Goal: Transaction & Acquisition: Purchase product/service

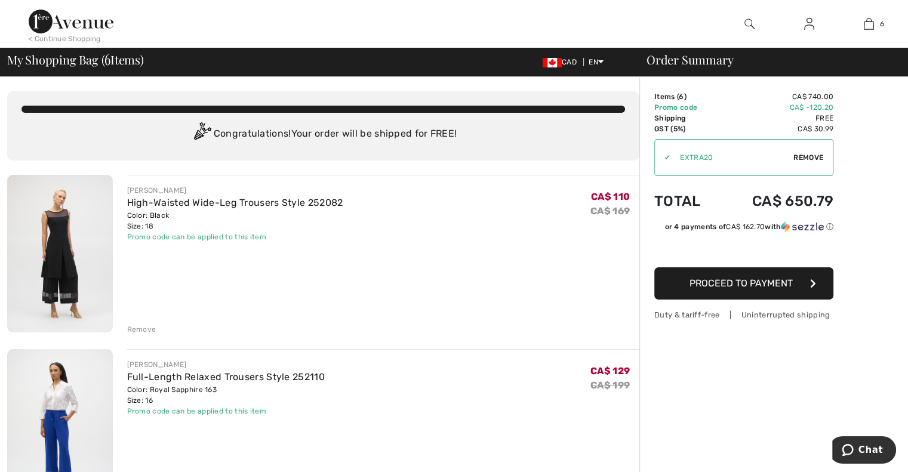
click at [140, 326] on div "Remove" at bounding box center [141, 329] width 29 height 11
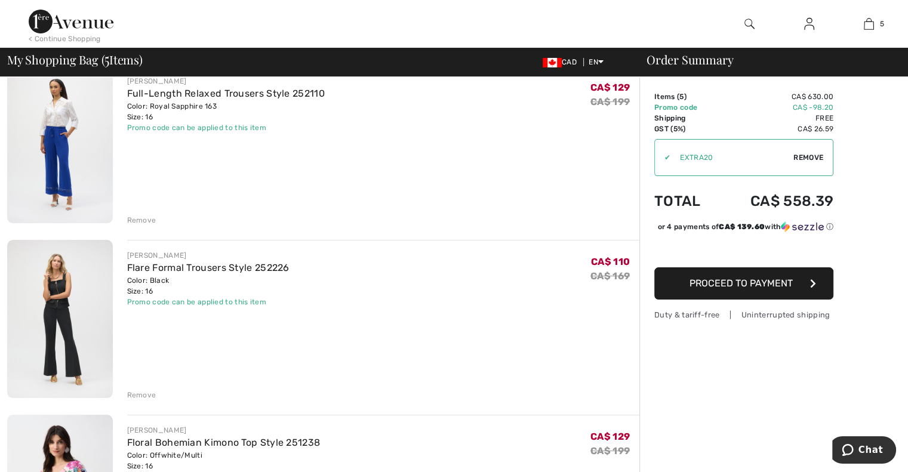
scroll to position [119, 0]
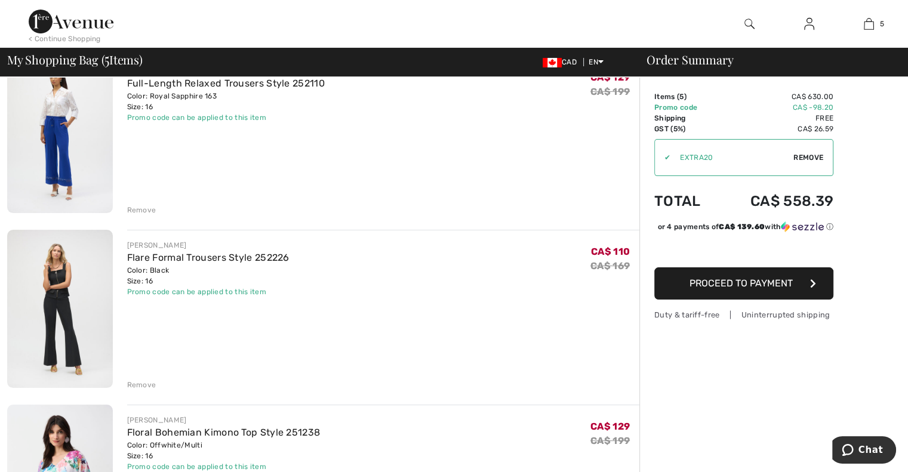
click at [138, 205] on div "Remove" at bounding box center [141, 210] width 29 height 11
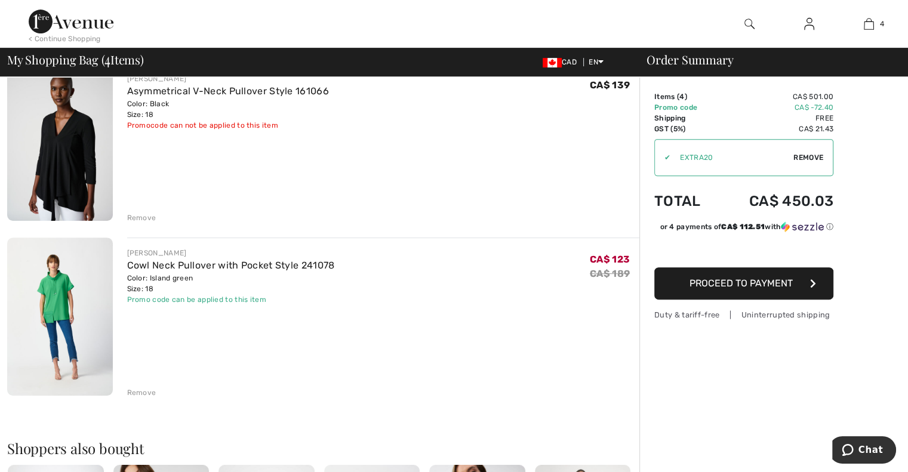
scroll to position [461, 0]
click at [152, 214] on div "Remove" at bounding box center [141, 218] width 29 height 11
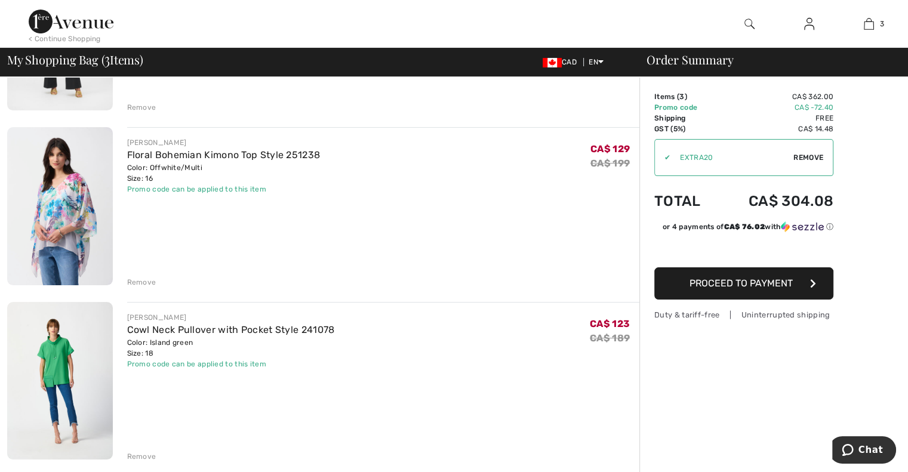
scroll to position [222, 0]
click at [151, 280] on div "Remove" at bounding box center [141, 282] width 29 height 11
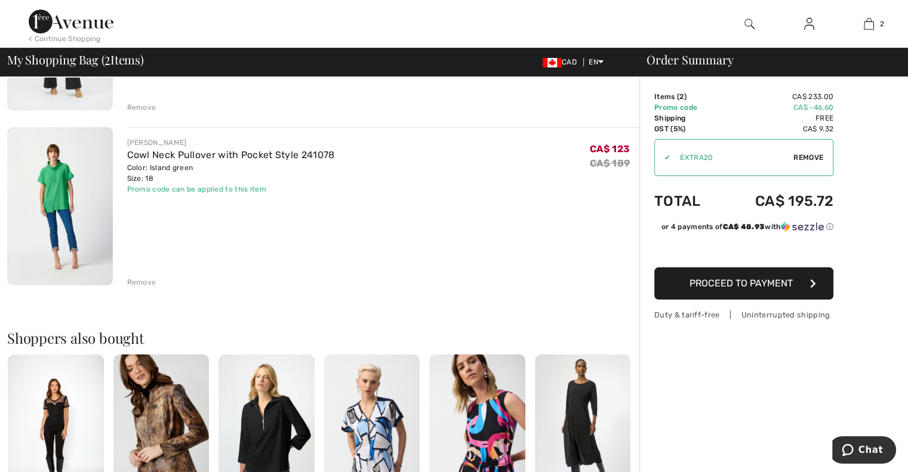
scroll to position [0, 0]
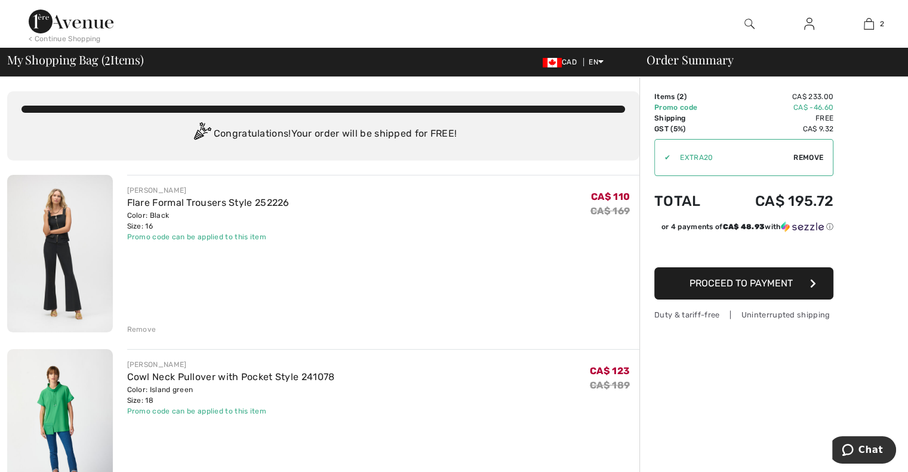
click at [81, 22] on img at bounding box center [71, 22] width 85 height 24
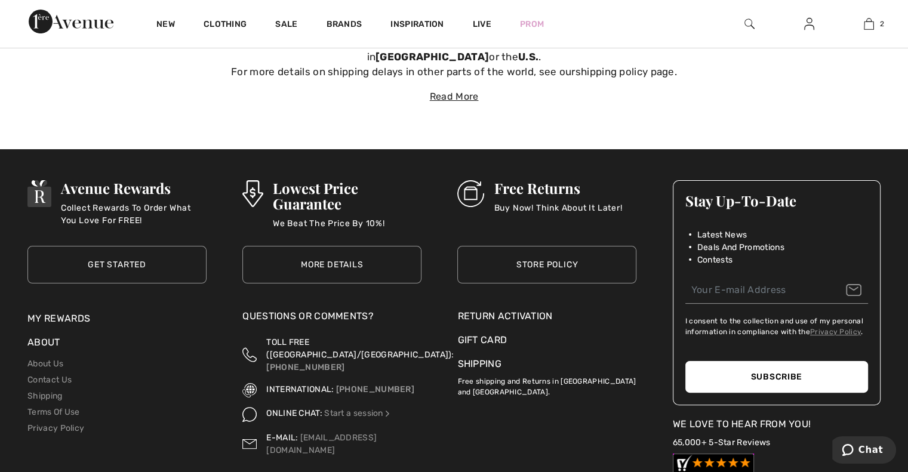
scroll to position [4718, 0]
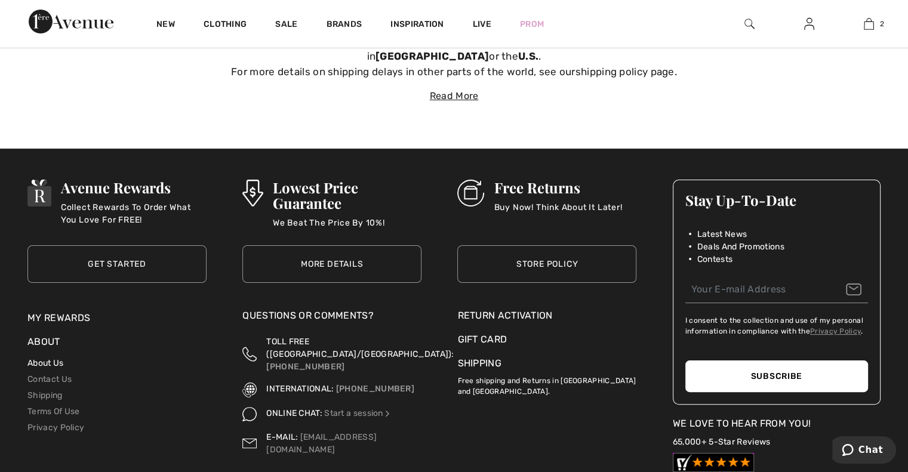
click at [53, 361] on link "About Us" at bounding box center [45, 363] width 36 height 10
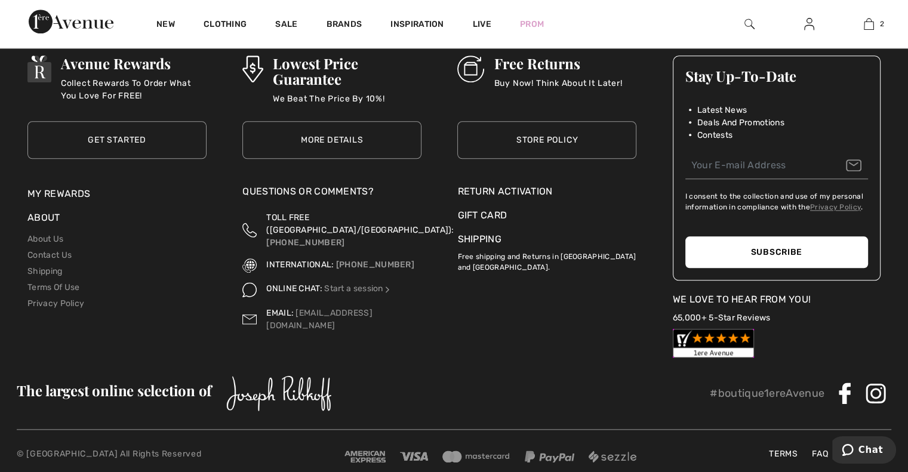
scroll to position [1439, 0]
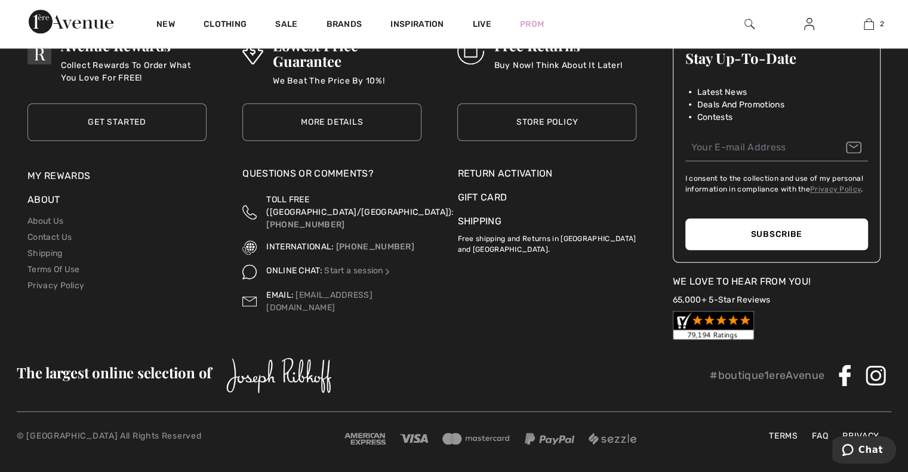
click at [816, 434] on link "FAQ" at bounding box center [820, 436] width 28 height 13
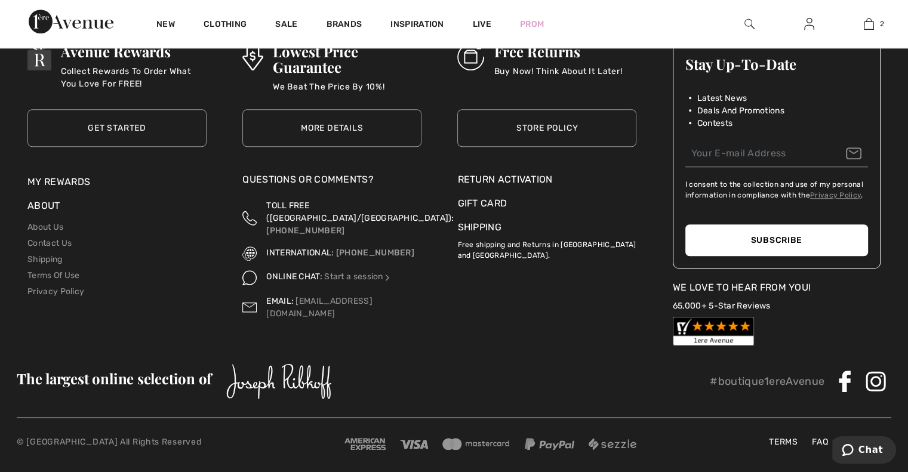
scroll to position [965, 0]
